Goal: Find specific page/section: Find specific page/section

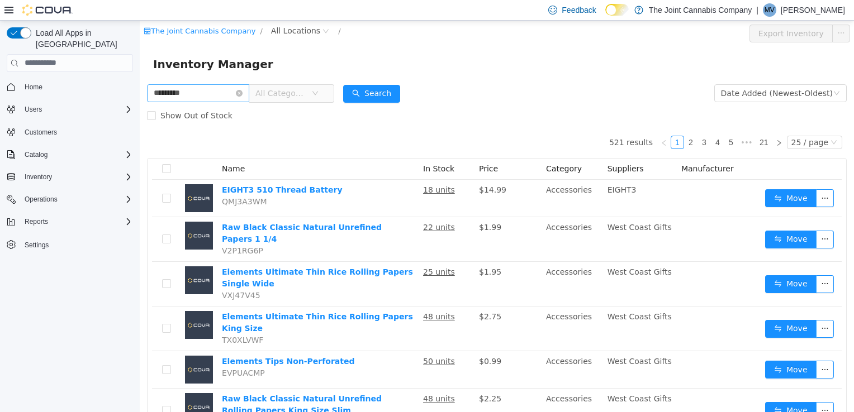
type input "*********"
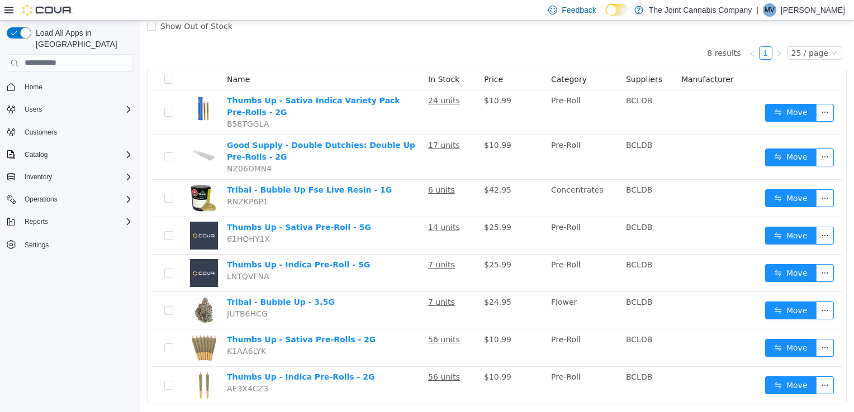
scroll to position [92, 0]
